Goal: Feedback & Contribution: Contribute content

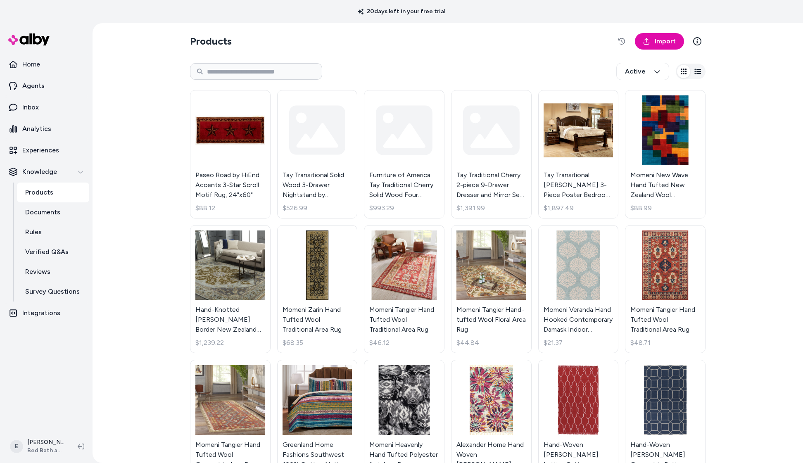
click at [48, 192] on p "Products" at bounding box center [39, 193] width 28 height 10
click at [48, 271] on p "Reviews" at bounding box center [37, 272] width 25 height 10
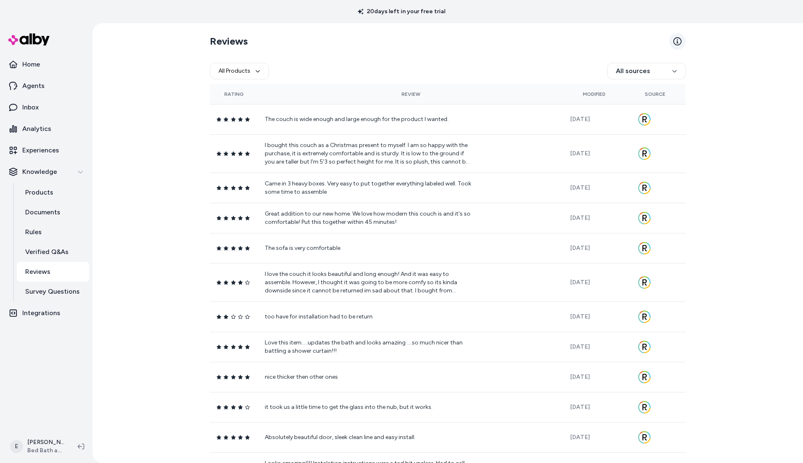
click at [678, 43] on icon at bounding box center [677, 41] width 8 height 8
click at [49, 311] on p "Integrations" at bounding box center [41, 313] width 38 height 10
click at [56, 272] on link "Reviews" at bounding box center [53, 272] width 72 height 20
click at [44, 318] on link "Integrations" at bounding box center [46, 313] width 86 height 20
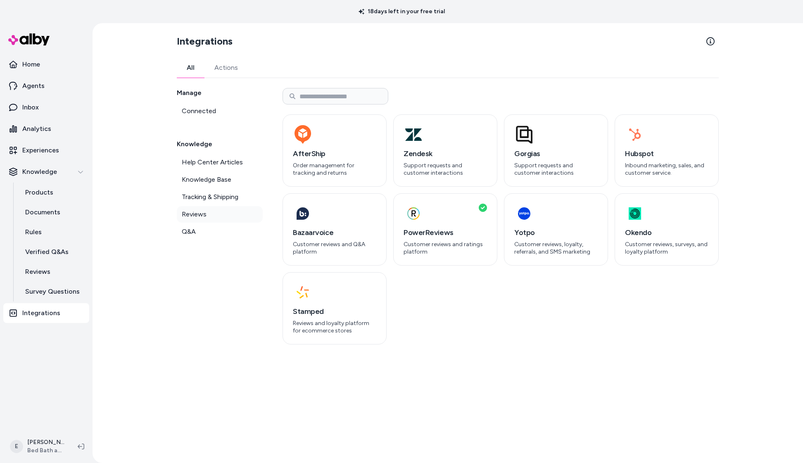
click at [200, 218] on span "Reviews" at bounding box center [194, 214] width 25 height 10
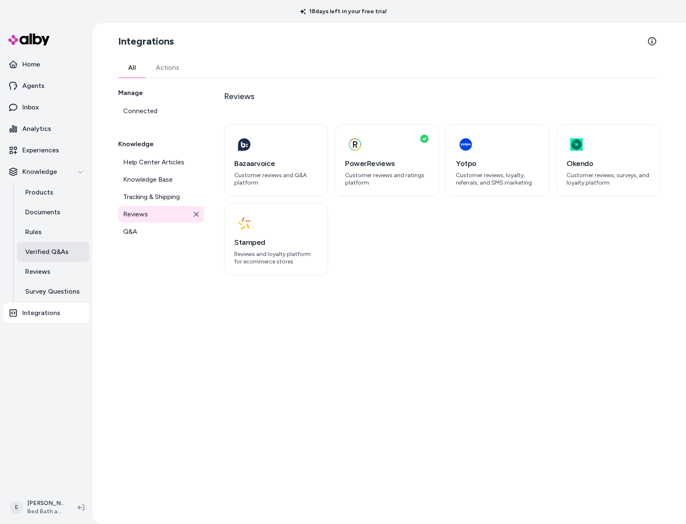
click at [57, 247] on p "Verified Q&As" at bounding box center [46, 252] width 43 height 10
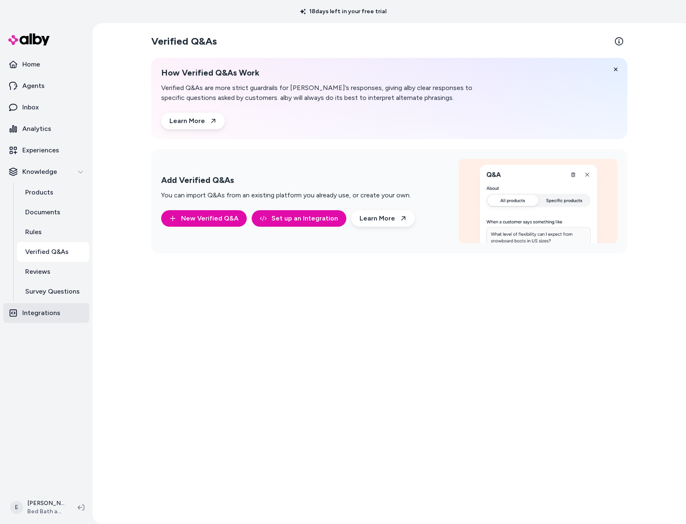
click at [33, 316] on p "Integrations" at bounding box center [41, 313] width 38 height 10
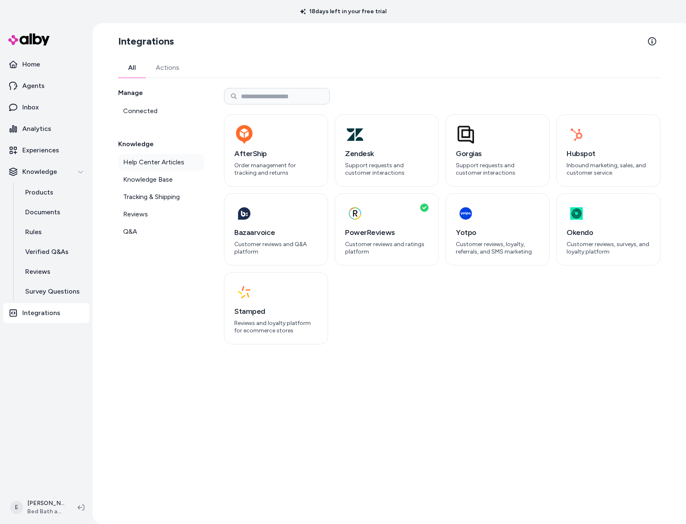
click at [157, 163] on span "Help Center Articles" at bounding box center [153, 162] width 61 height 10
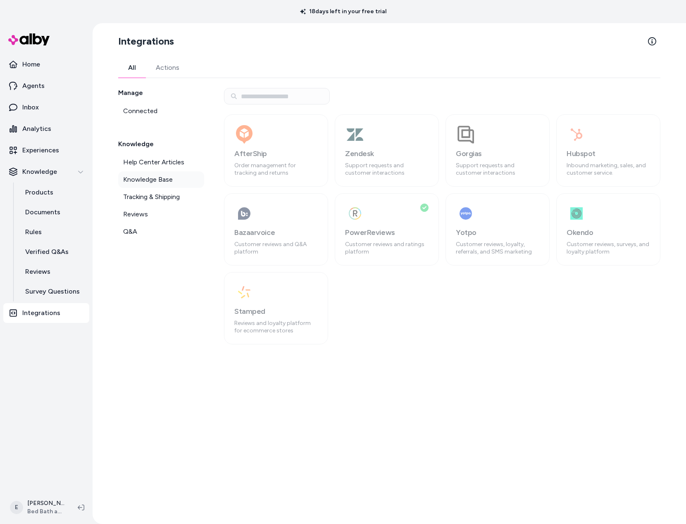
click at [159, 177] on span "Knowledge Base" at bounding box center [148, 180] width 50 height 10
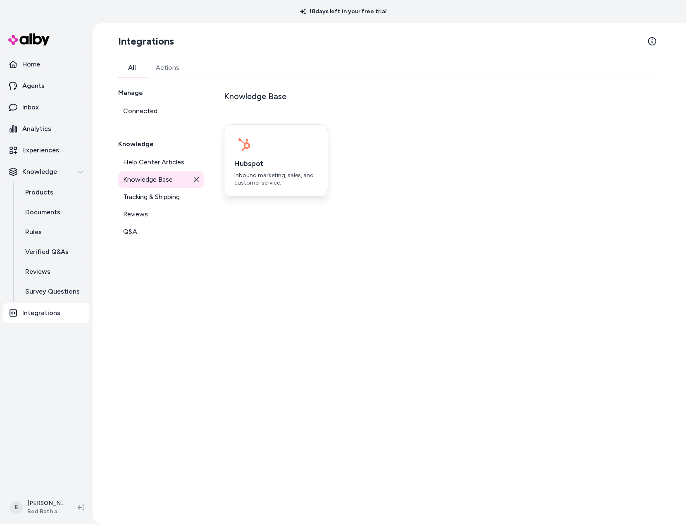
click at [249, 164] on h3 "Hubspot" at bounding box center [275, 164] width 83 height 12
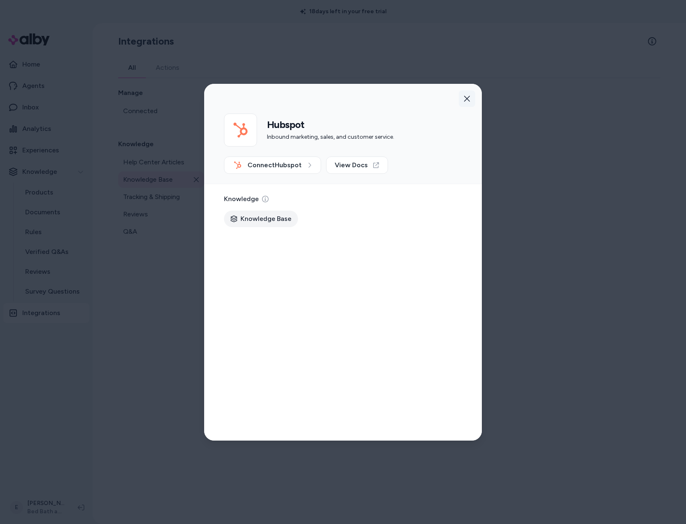
click at [469, 95] on icon "button" at bounding box center [466, 98] width 7 height 7
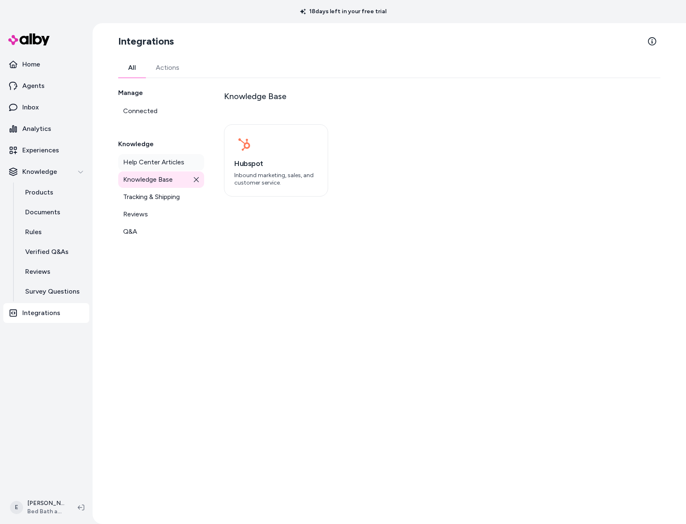
click at [164, 165] on span "Help Center Articles" at bounding box center [153, 162] width 61 height 10
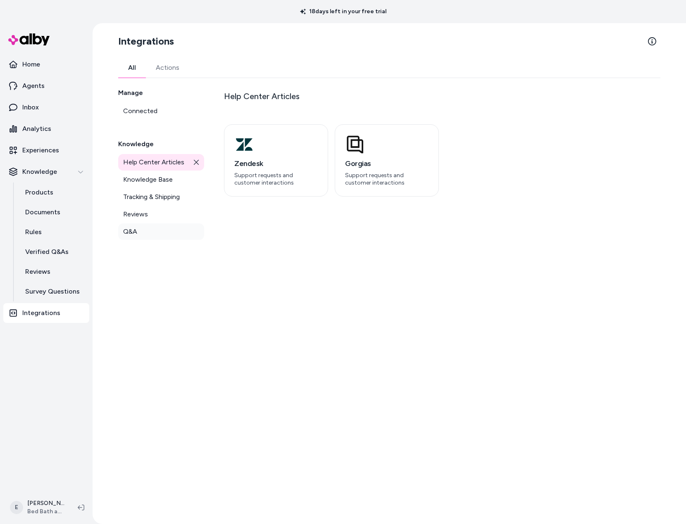
click at [135, 231] on span "Q&A" at bounding box center [130, 232] width 14 height 10
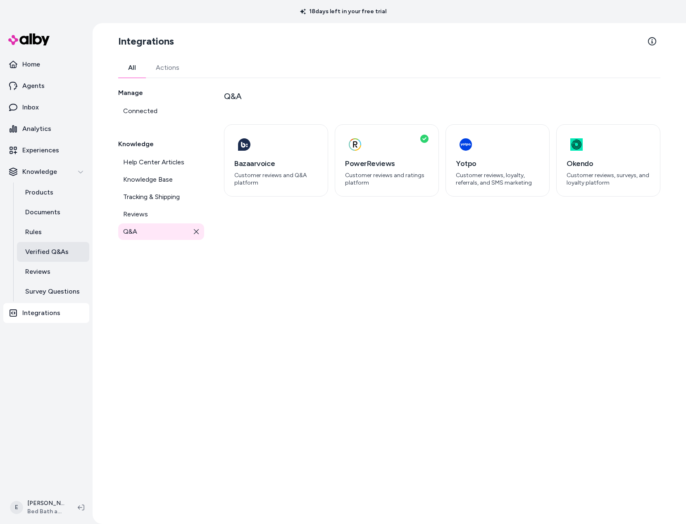
click at [56, 252] on p "Verified Q&As" at bounding box center [46, 252] width 43 height 10
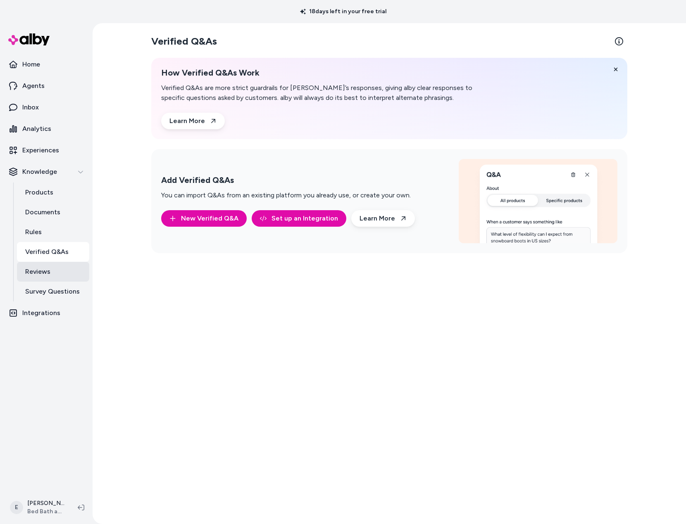
click at [38, 278] on link "Reviews" at bounding box center [53, 272] width 72 height 20
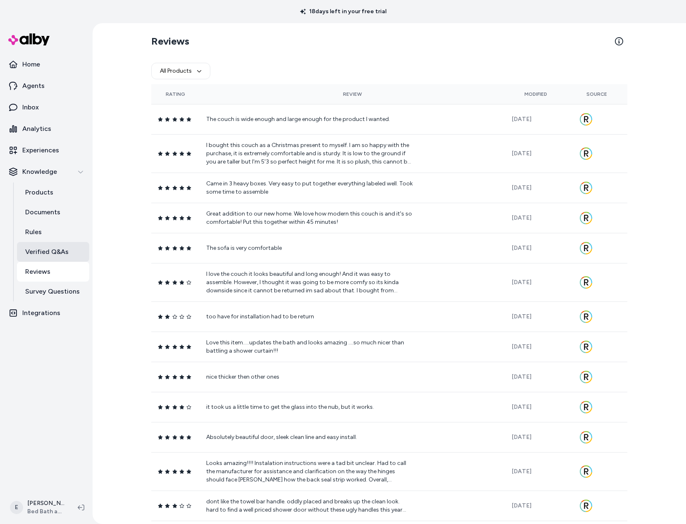
click at [40, 251] on p "Verified Q&As" at bounding box center [46, 252] width 43 height 10
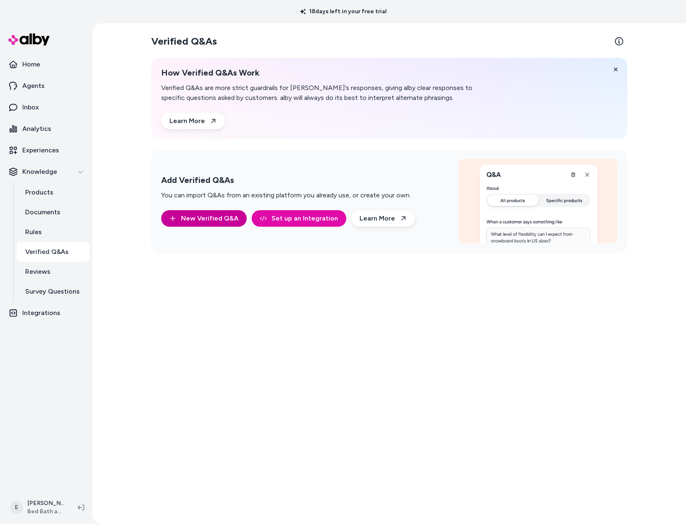
click at [197, 223] on button "New Verified Q&A" at bounding box center [204, 218] width 86 height 17
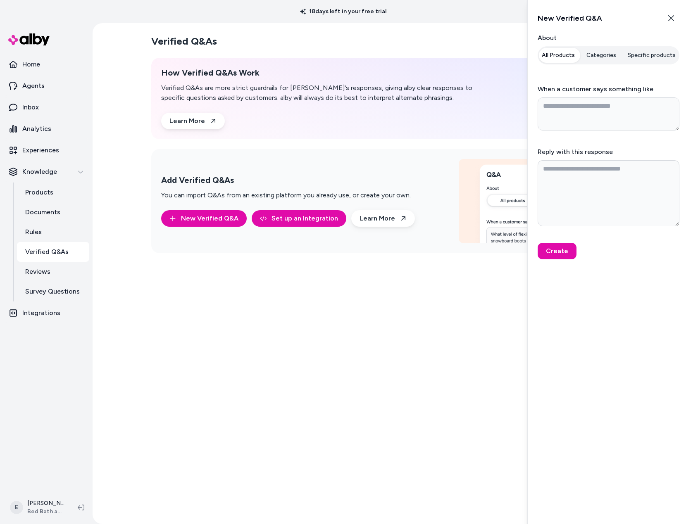
type textarea "*"
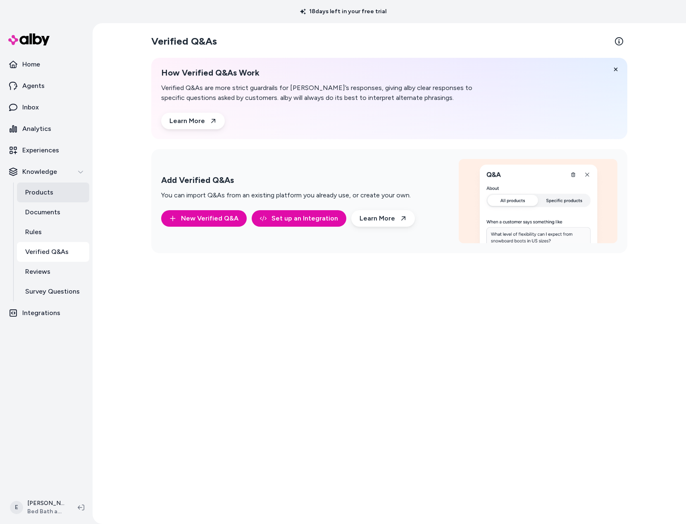
click at [43, 199] on link "Products" at bounding box center [53, 193] width 72 height 20
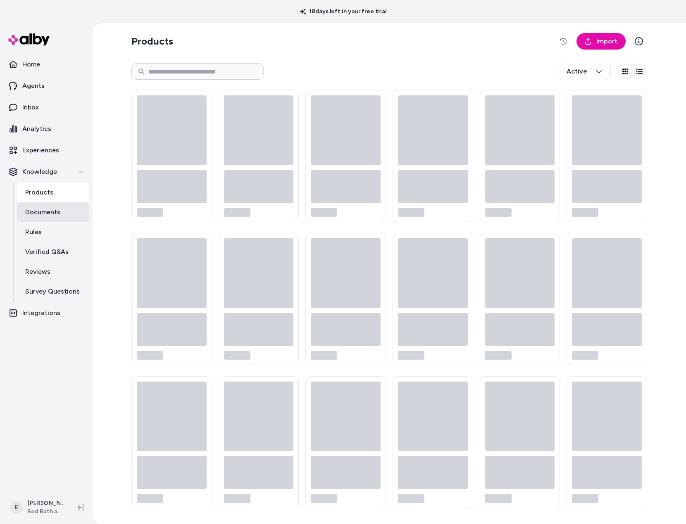
click at [46, 214] on p "Documents" at bounding box center [42, 212] width 35 height 10
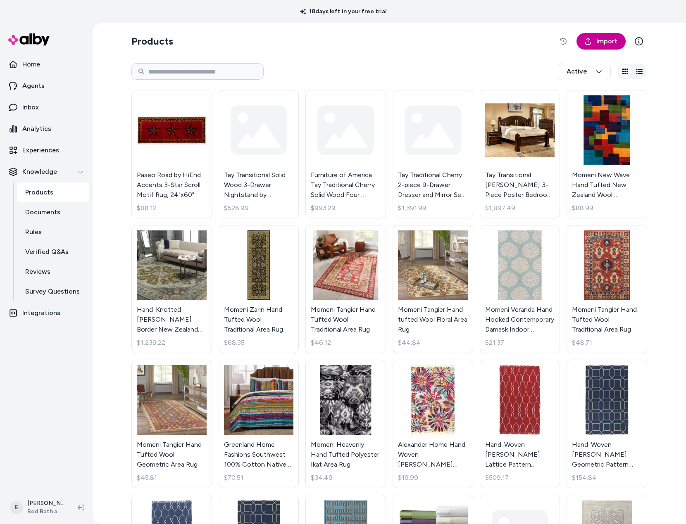
click at [599, 45] on span "Import" at bounding box center [606, 41] width 21 height 10
click at [593, 47] on link "Import" at bounding box center [600, 41] width 49 height 17
click at [480, 46] on section "Products Import" at bounding box center [388, 41] width 515 height 23
click at [45, 214] on p "Documents" at bounding box center [42, 212] width 35 height 10
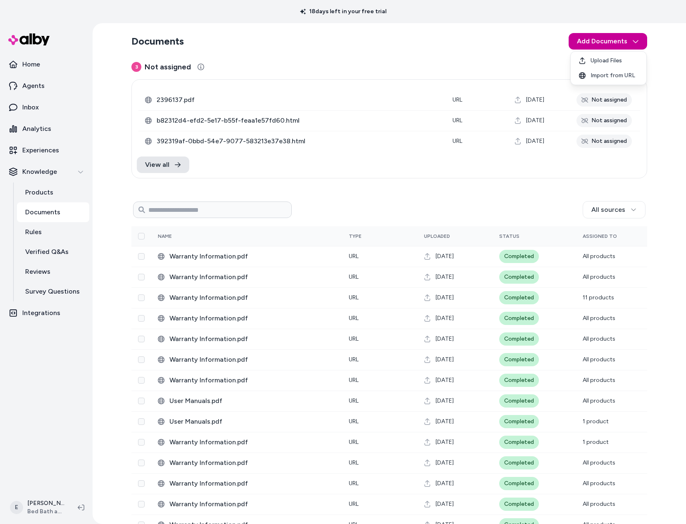
click at [598, 42] on html "18 days left in your free trial Home Agents Inbox Analytics Experiences Knowled…" at bounding box center [343, 262] width 686 height 524
click at [624, 44] on html "18 days left in your free trial Home Agents Inbox Analytics Experiences Knowled…" at bounding box center [343, 262] width 686 height 524
